Goal: Information Seeking & Learning: Understand process/instructions

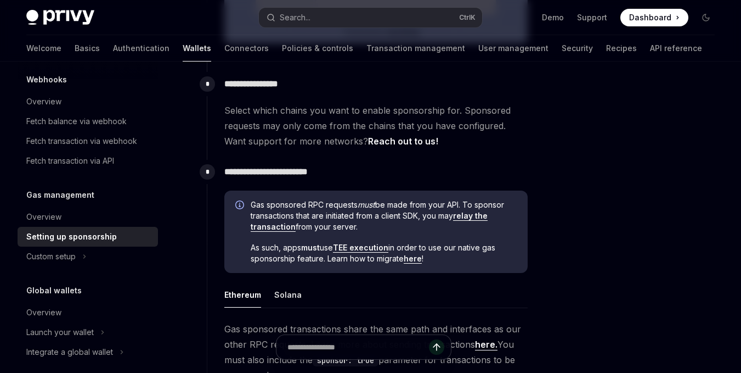
scroll to position [465, 0]
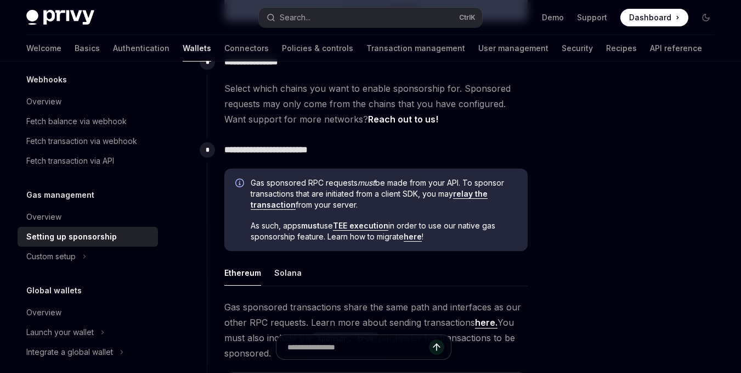
click at [471, 193] on link "relay the transaction" at bounding box center [369, 199] width 237 height 21
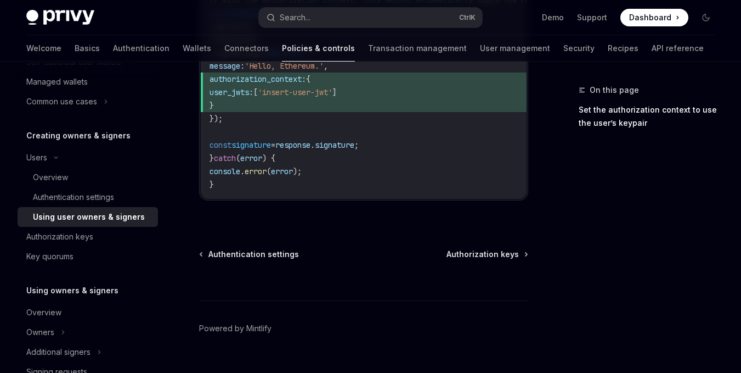
scroll to position [856, 0]
click at [267, 261] on div at bounding box center [363, 281] width 329 height 41
click at [262, 261] on div at bounding box center [363, 281] width 329 height 41
click at [256, 250] on span "Authentication settings" at bounding box center [254, 255] width 91 height 11
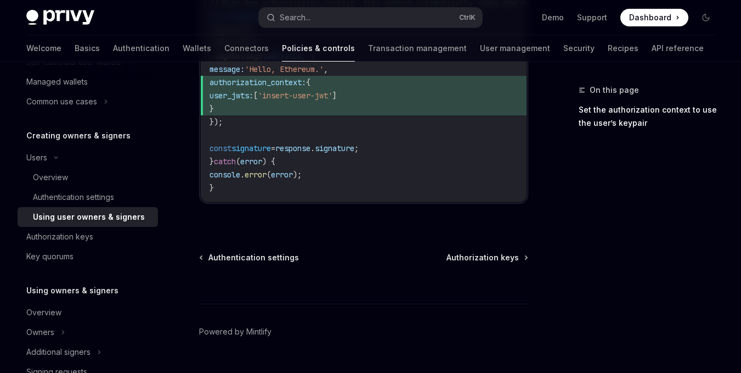
scroll to position [856, 0]
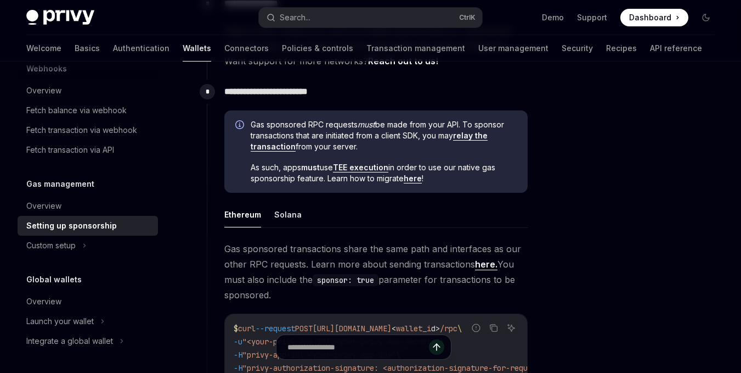
scroll to position [465, 0]
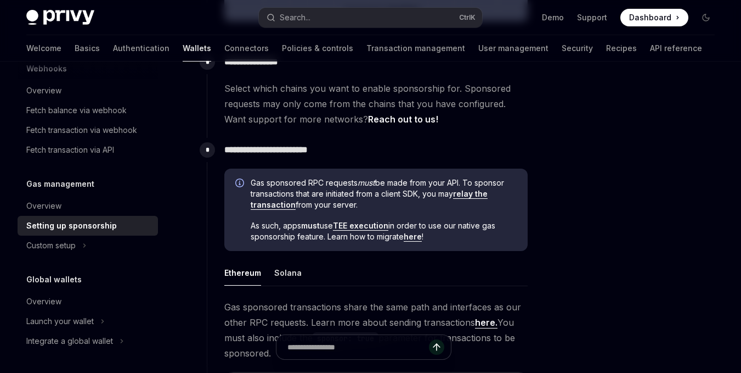
click at [415, 237] on link "here" at bounding box center [413, 237] width 18 height 10
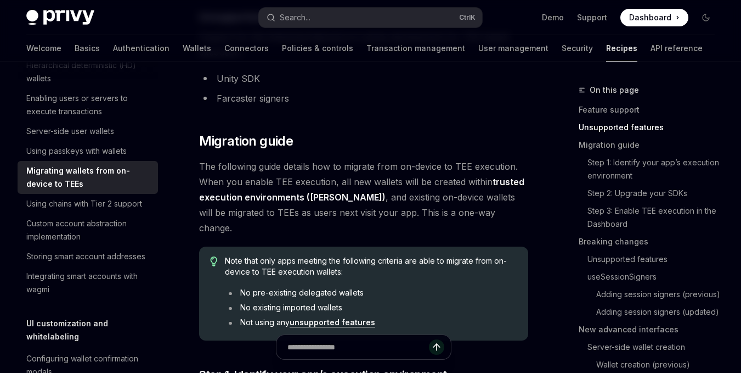
scroll to position [585, 0]
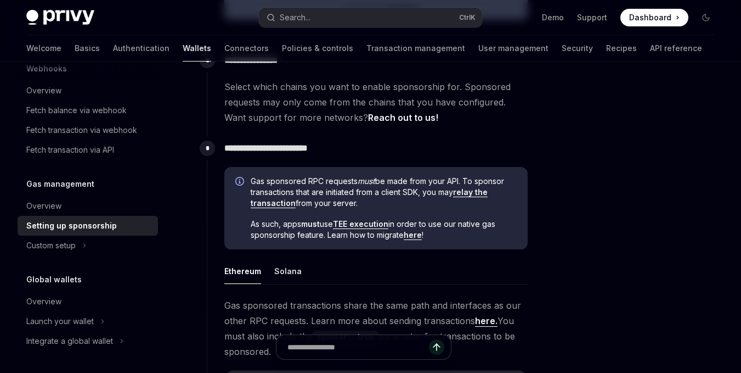
scroll to position [465, 0]
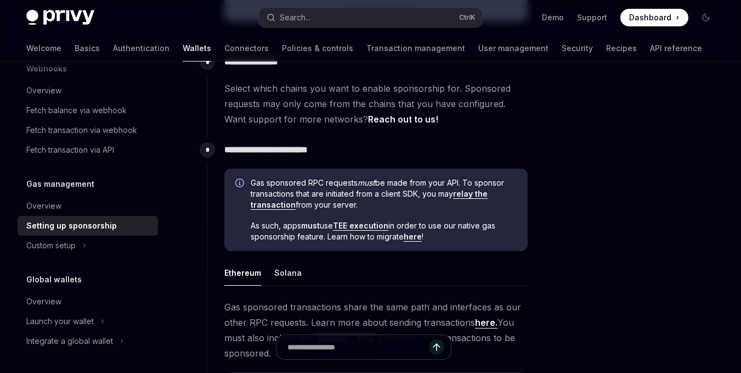
click at [356, 228] on link "TEE execution" at bounding box center [360, 226] width 55 height 10
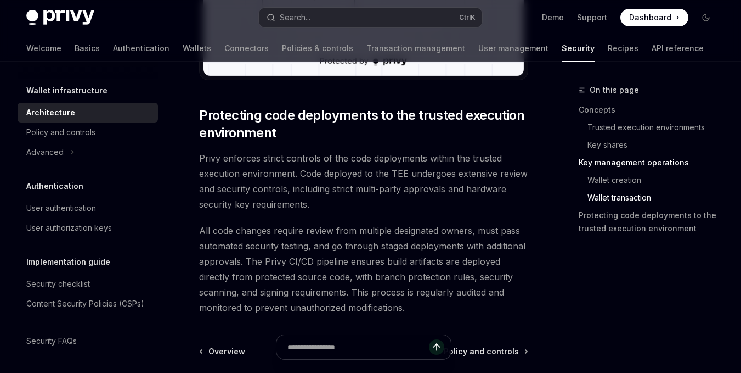
scroll to position [2511, 0]
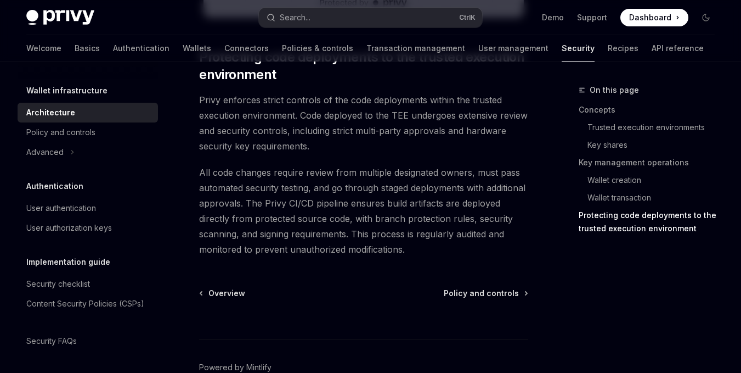
type textarea "*"
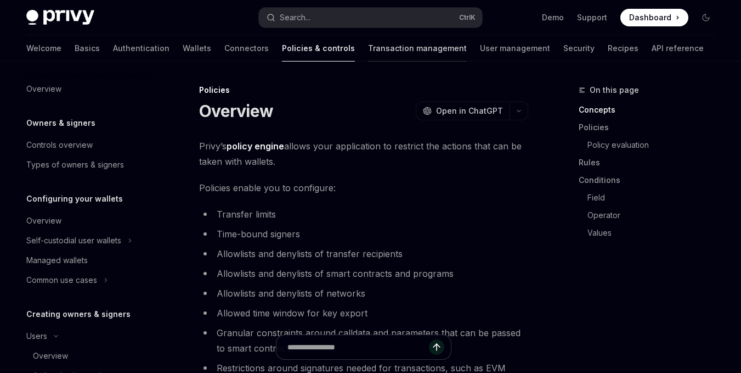
scroll to position [598, 0]
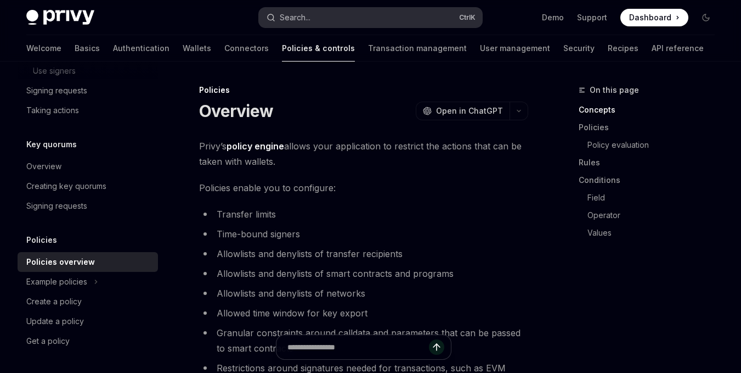
click at [368, 19] on button "Search... Ctrl K" at bounding box center [371, 18] width 224 height 20
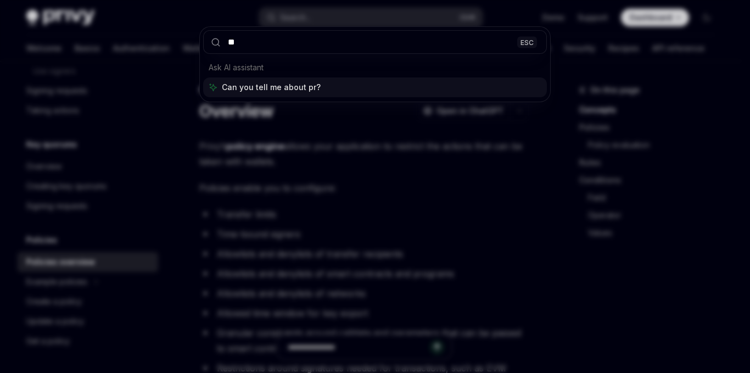
type input "*"
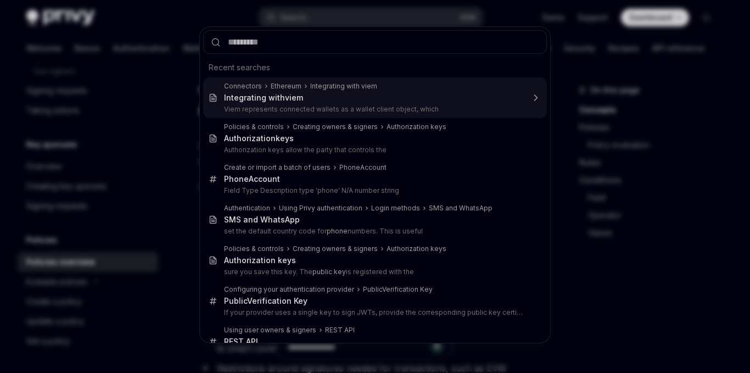
type input "*"
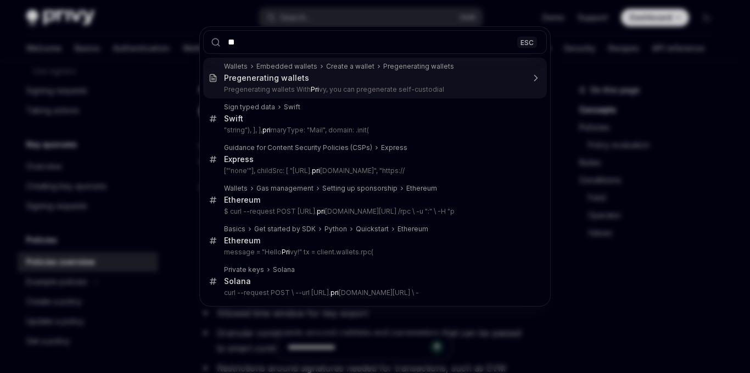
type input "*"
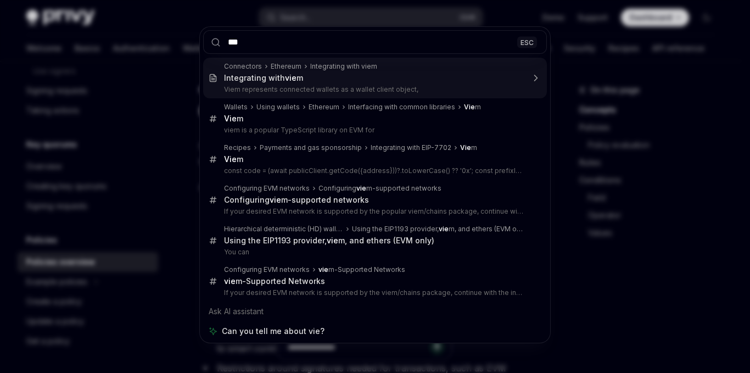
type input "****"
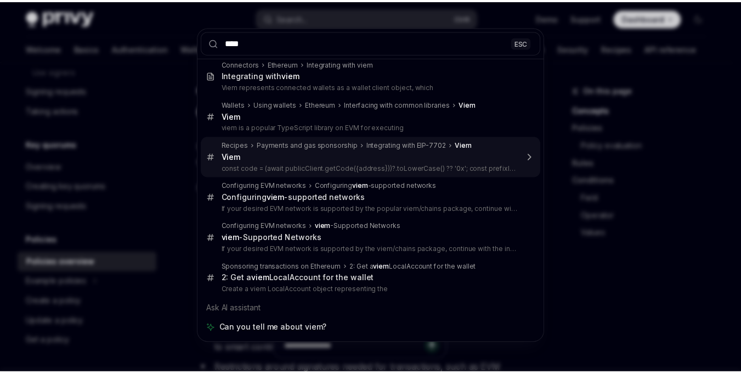
scroll to position [0, 0]
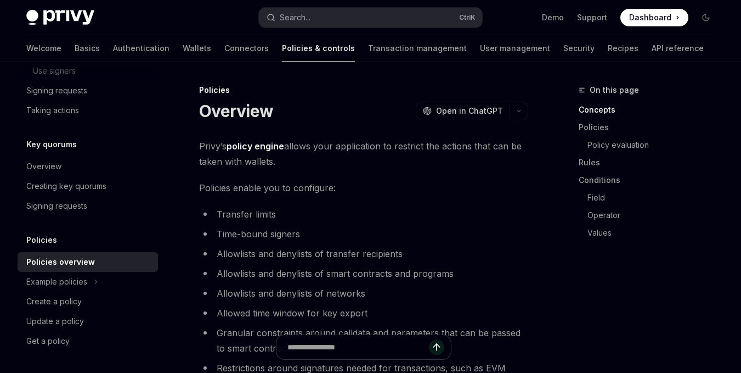
type textarea "*"
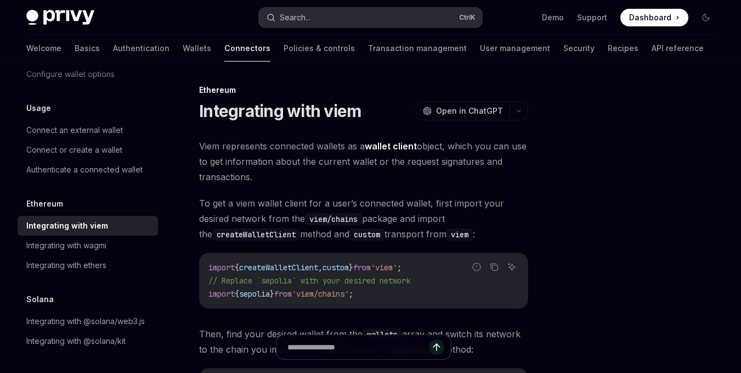
click at [328, 24] on button "Search... Ctrl K" at bounding box center [371, 18] width 224 height 20
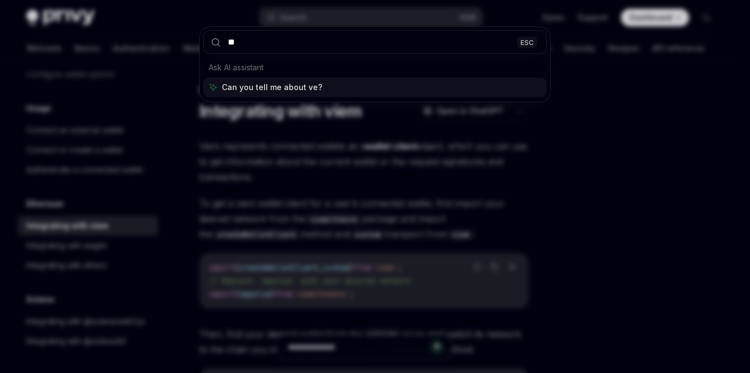
type input "*"
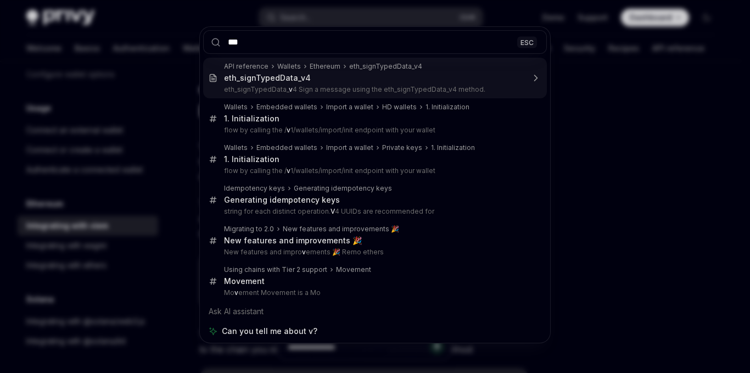
type input "****"
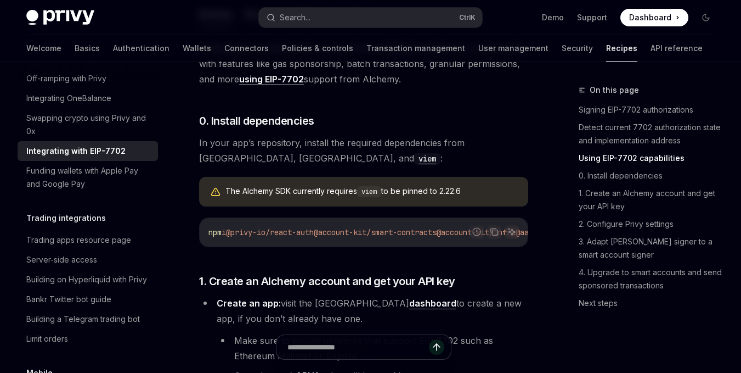
scroll to position [969, 0]
drag, startPoint x: 366, startPoint y: 234, endPoint x: 400, endPoint y: 228, distance: 33.9
click at [400, 228] on div "npm i @privy-io/react-auth @account-kit/smart-contracts @account-kit/infra @aa-…" at bounding box center [364, 231] width 328 height 29
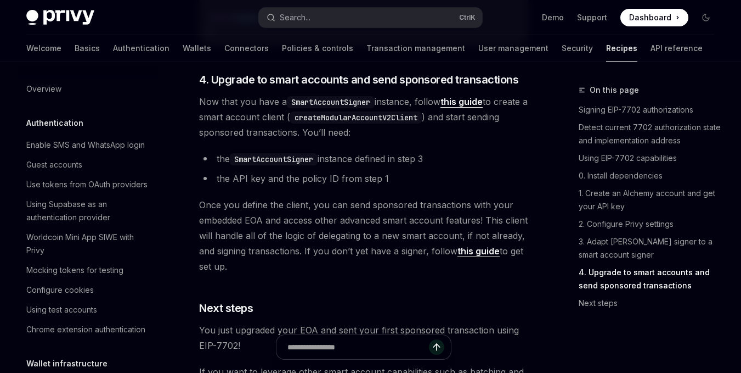
scroll to position [2597, 0]
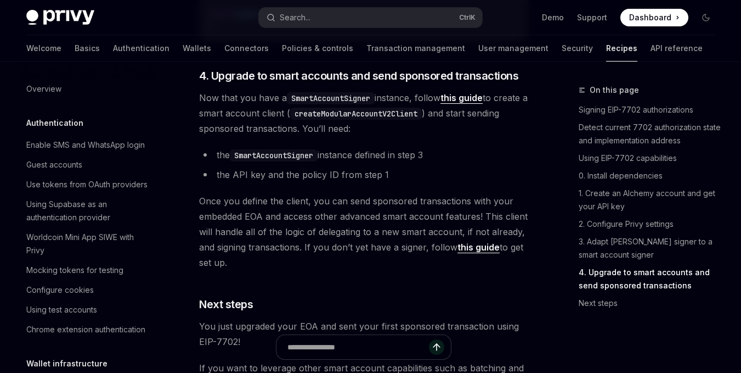
click at [432, 213] on span "Once you define the client, you can send sponsored transactions with your embed…" at bounding box center [363, 231] width 329 height 77
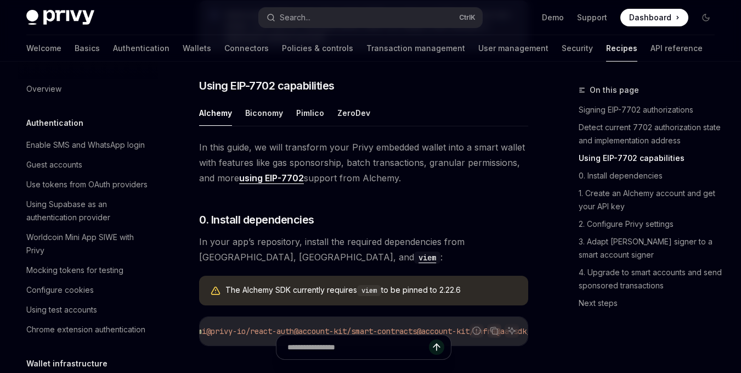
scroll to position [879, 0]
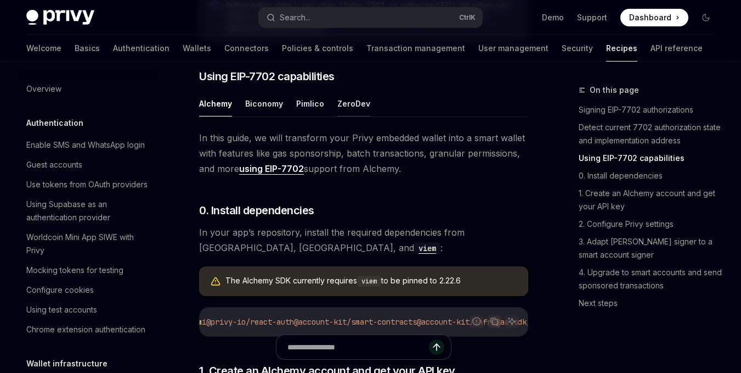
click at [355, 98] on button "ZeroDev" at bounding box center [353, 104] width 33 height 26
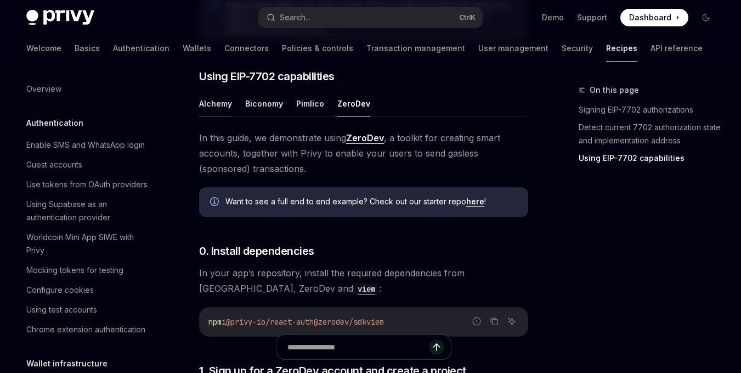
click at [219, 95] on button "Alchemy" at bounding box center [215, 104] width 33 height 26
type textarea "*"
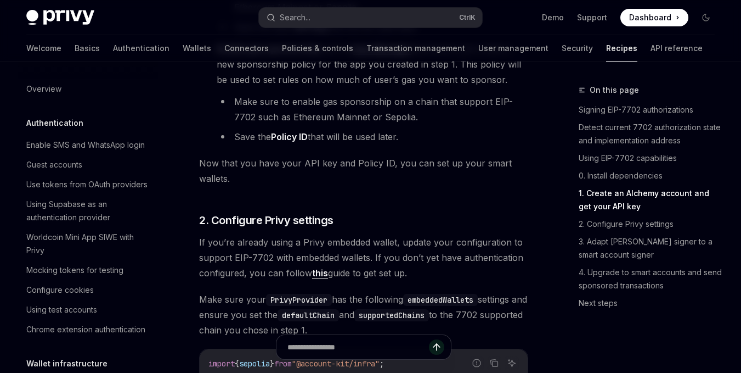
scroll to position [1421, 0]
